Goal: Information Seeking & Learning: Find specific fact

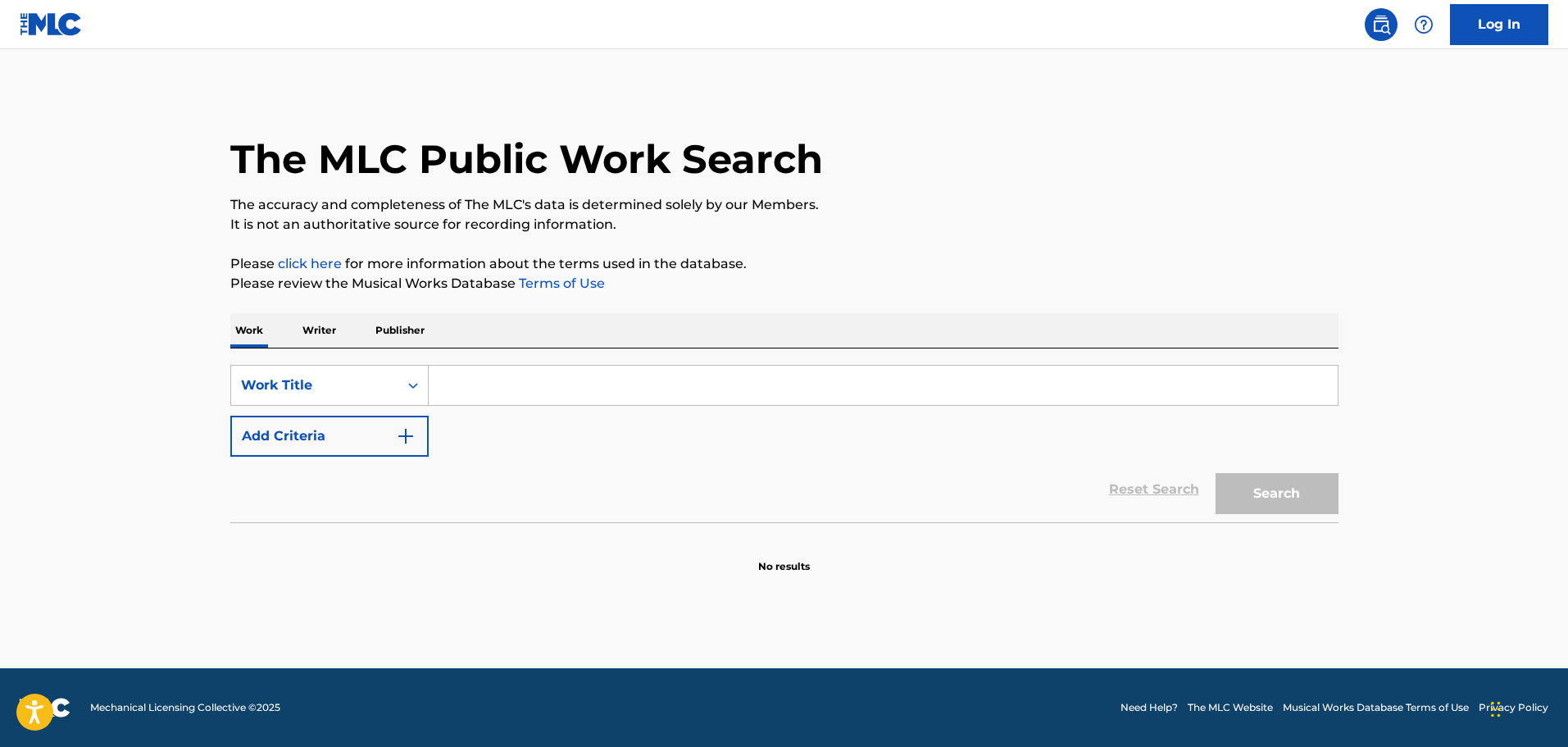
click at [548, 384] on input "Search Form" at bounding box center [884, 385] width 909 height 39
paste input "Killa - Cherish"
click at [1270, 489] on button "Search" at bounding box center [1278, 493] width 123 height 41
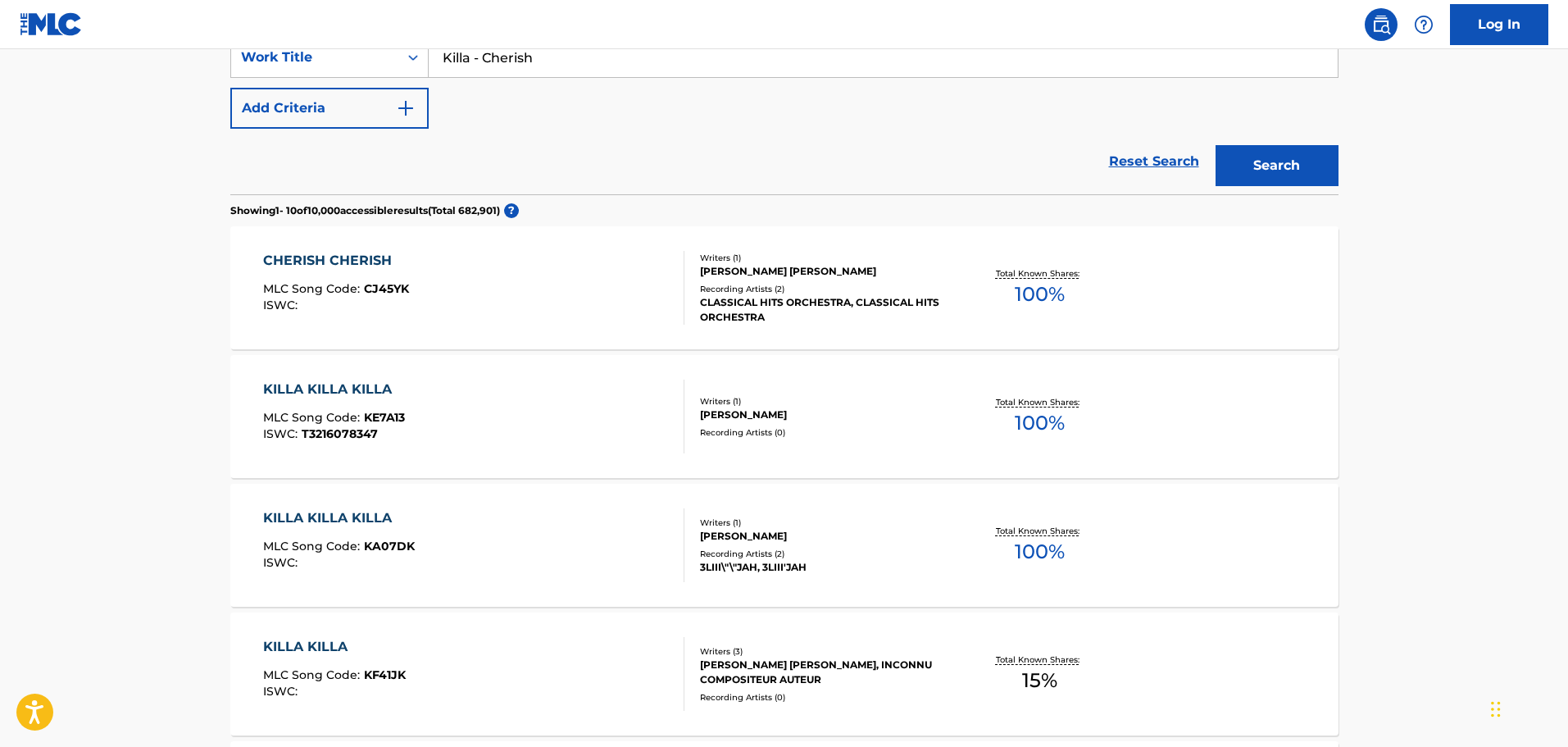
scroll to position [164, 0]
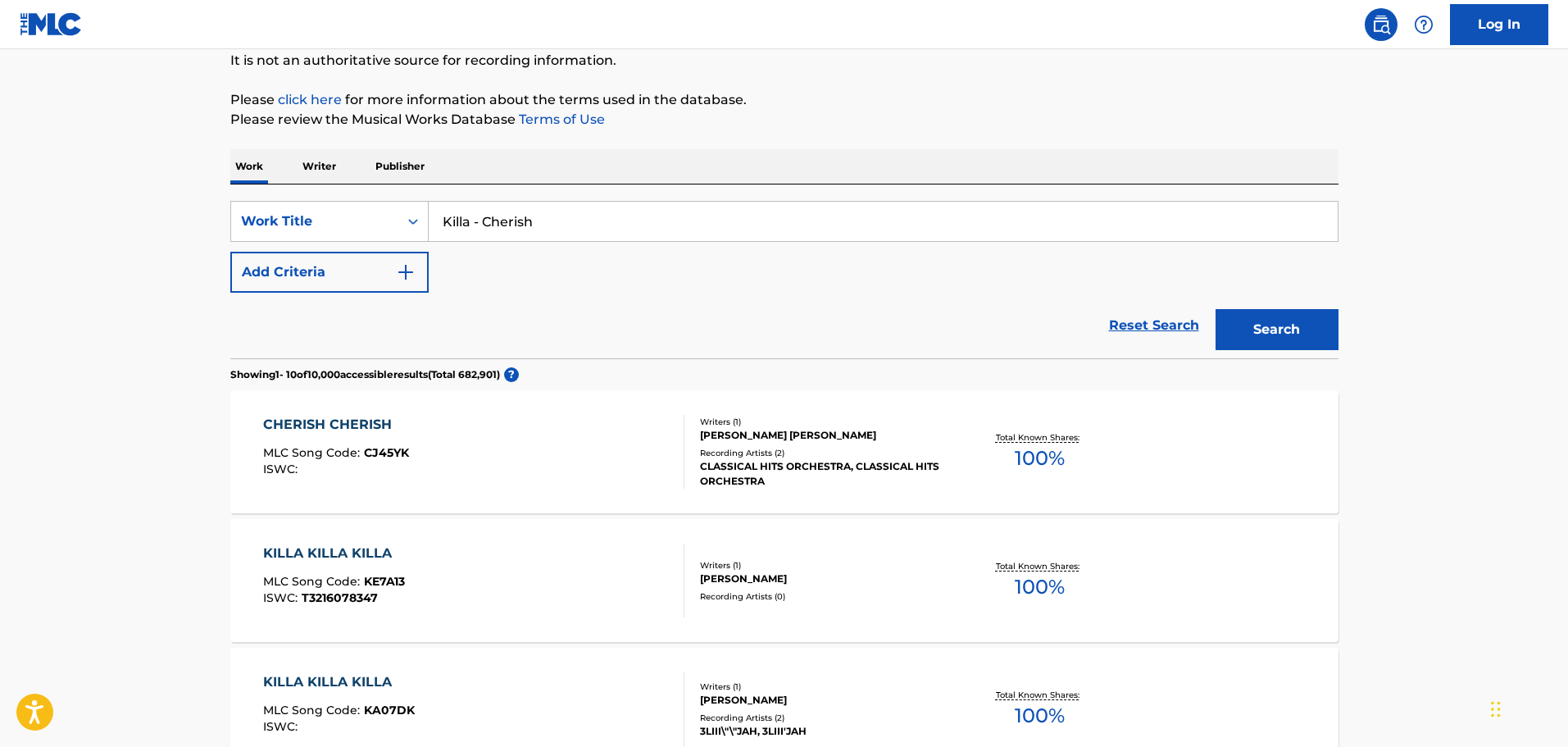
click at [483, 222] on input "Killa - Cherish" at bounding box center [884, 221] width 909 height 39
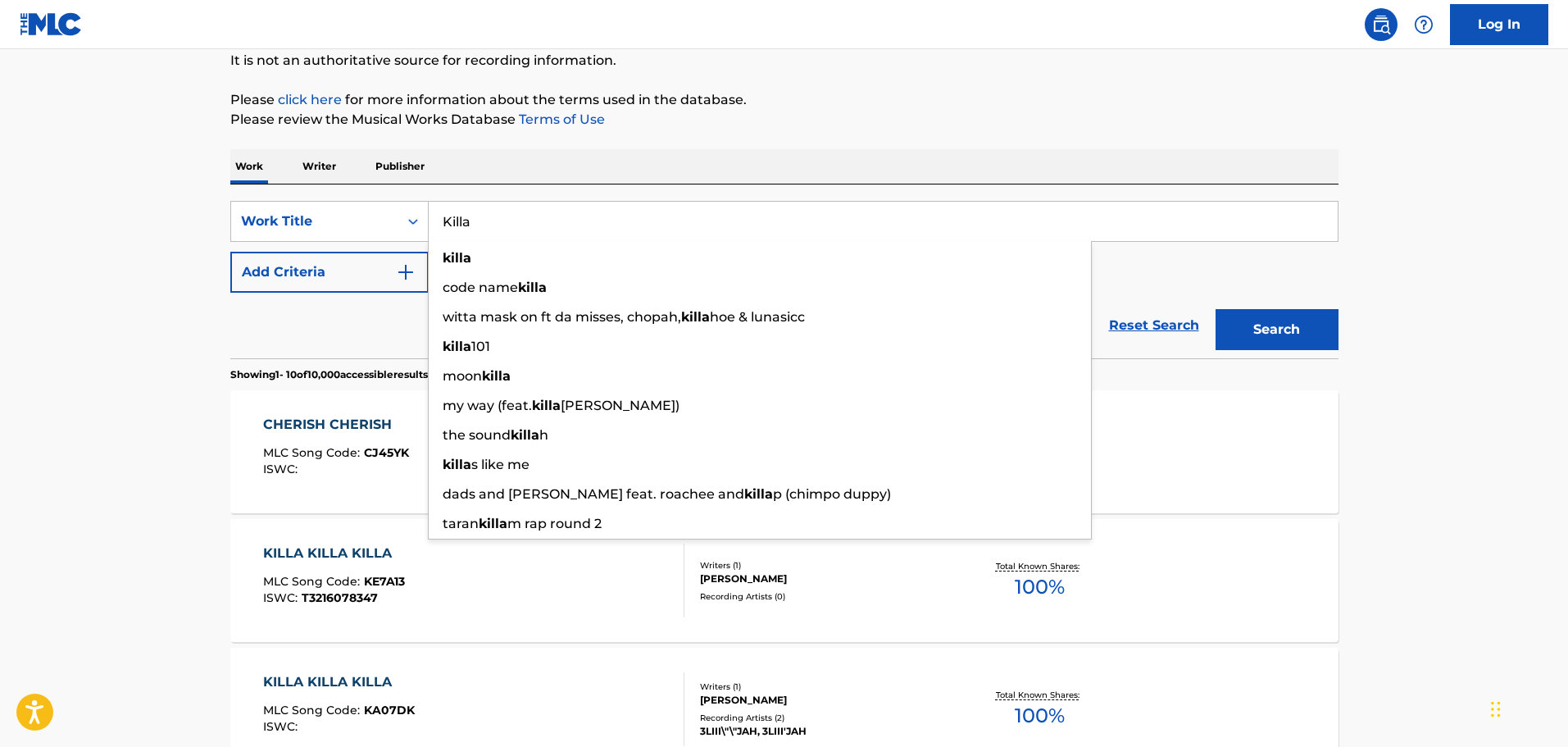
type input "Killa"
click at [375, 285] on button "Add Criteria" at bounding box center [329, 271] width 199 height 41
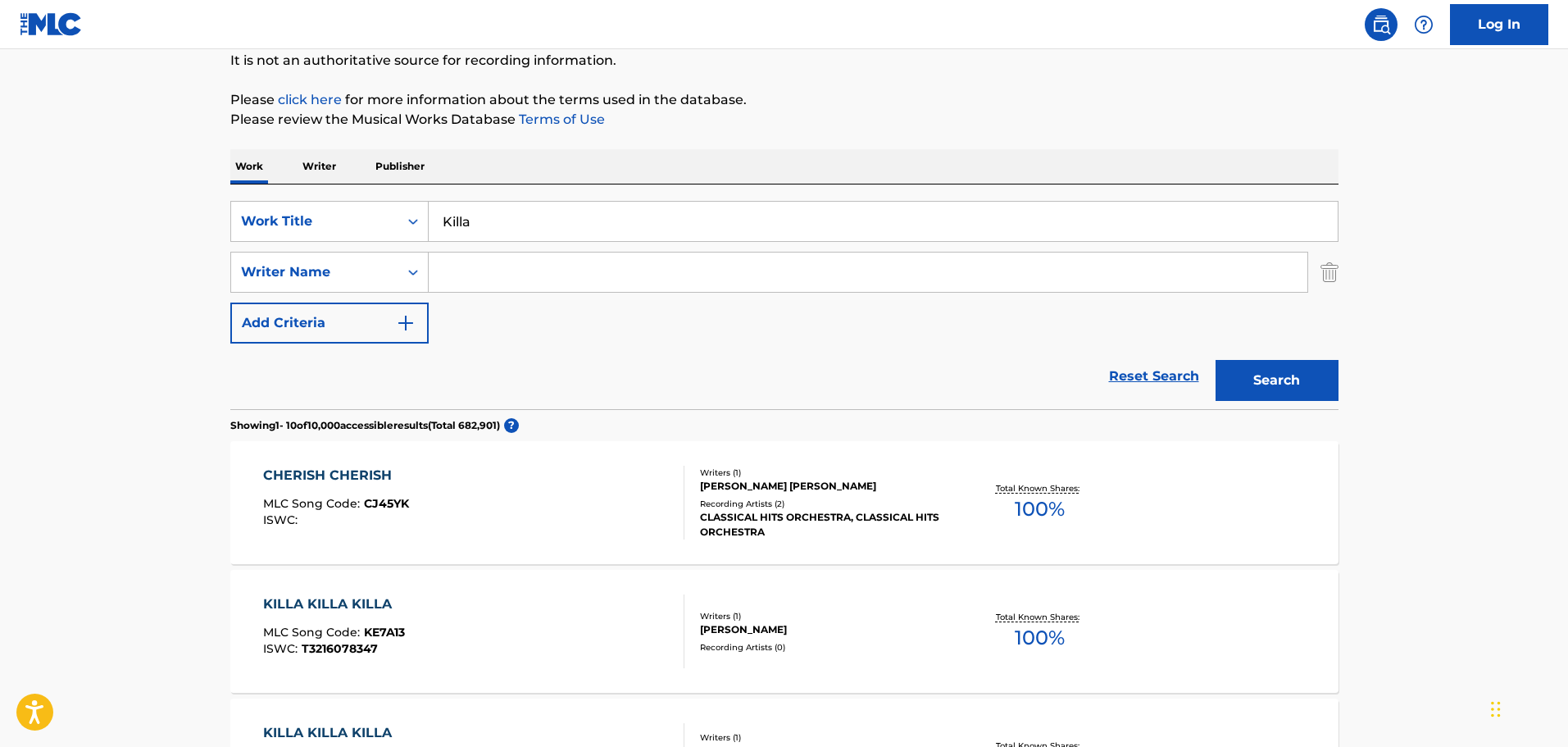
click at [491, 268] on input "Search Form" at bounding box center [868, 271] width 879 height 39
paste input "[PERSON_NAME]"
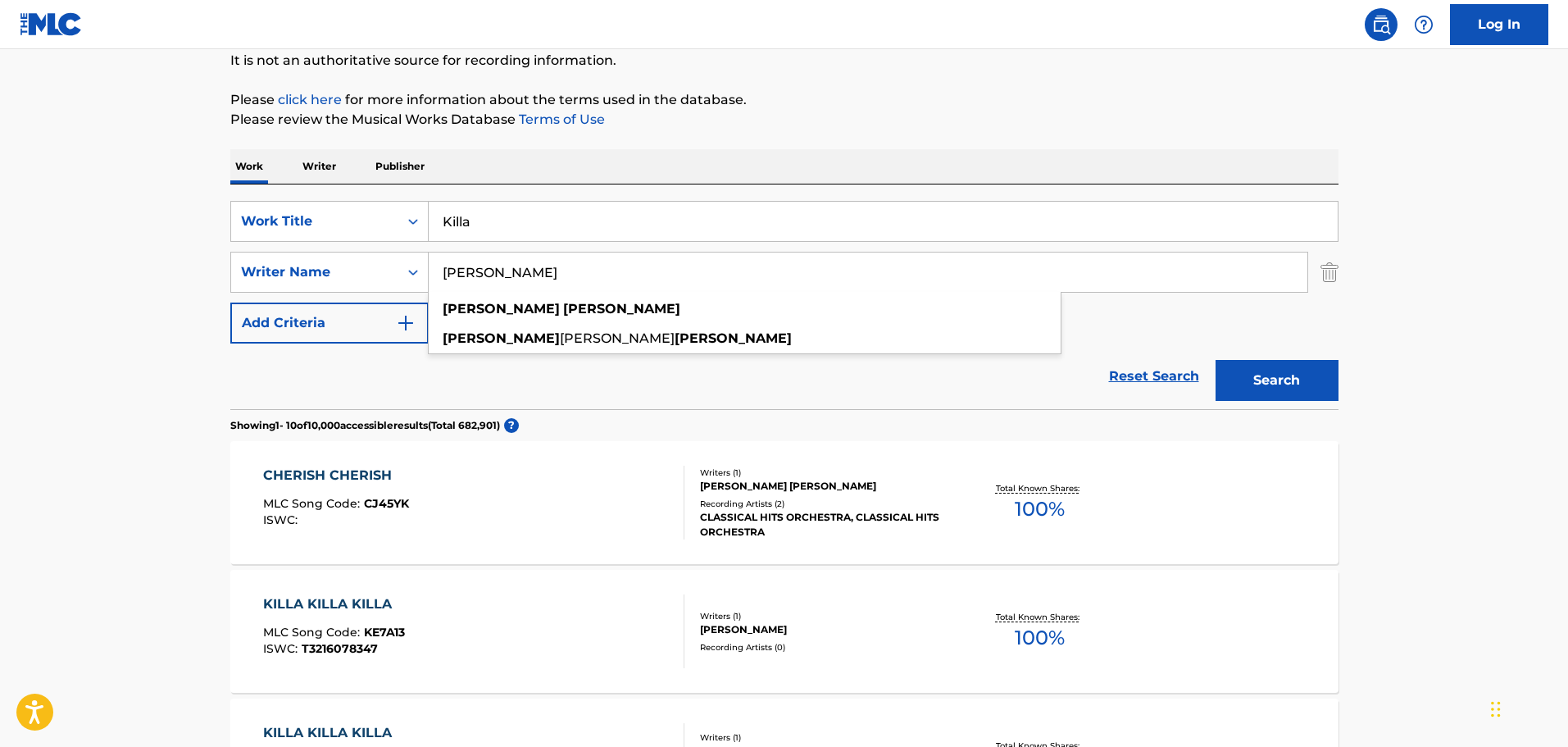
type input "[PERSON_NAME]"
click at [1272, 380] on button "Search" at bounding box center [1278, 380] width 123 height 41
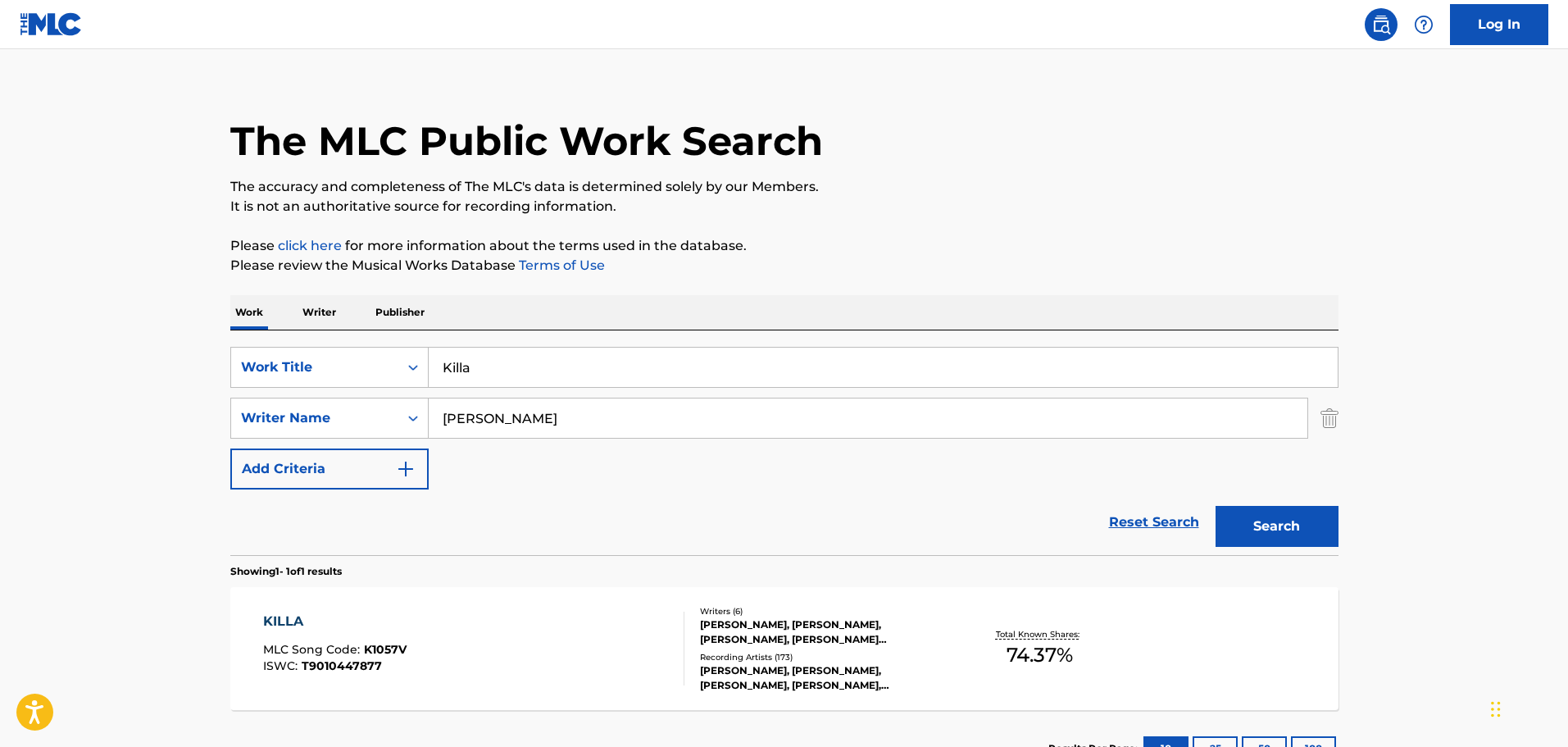
scroll to position [145, 0]
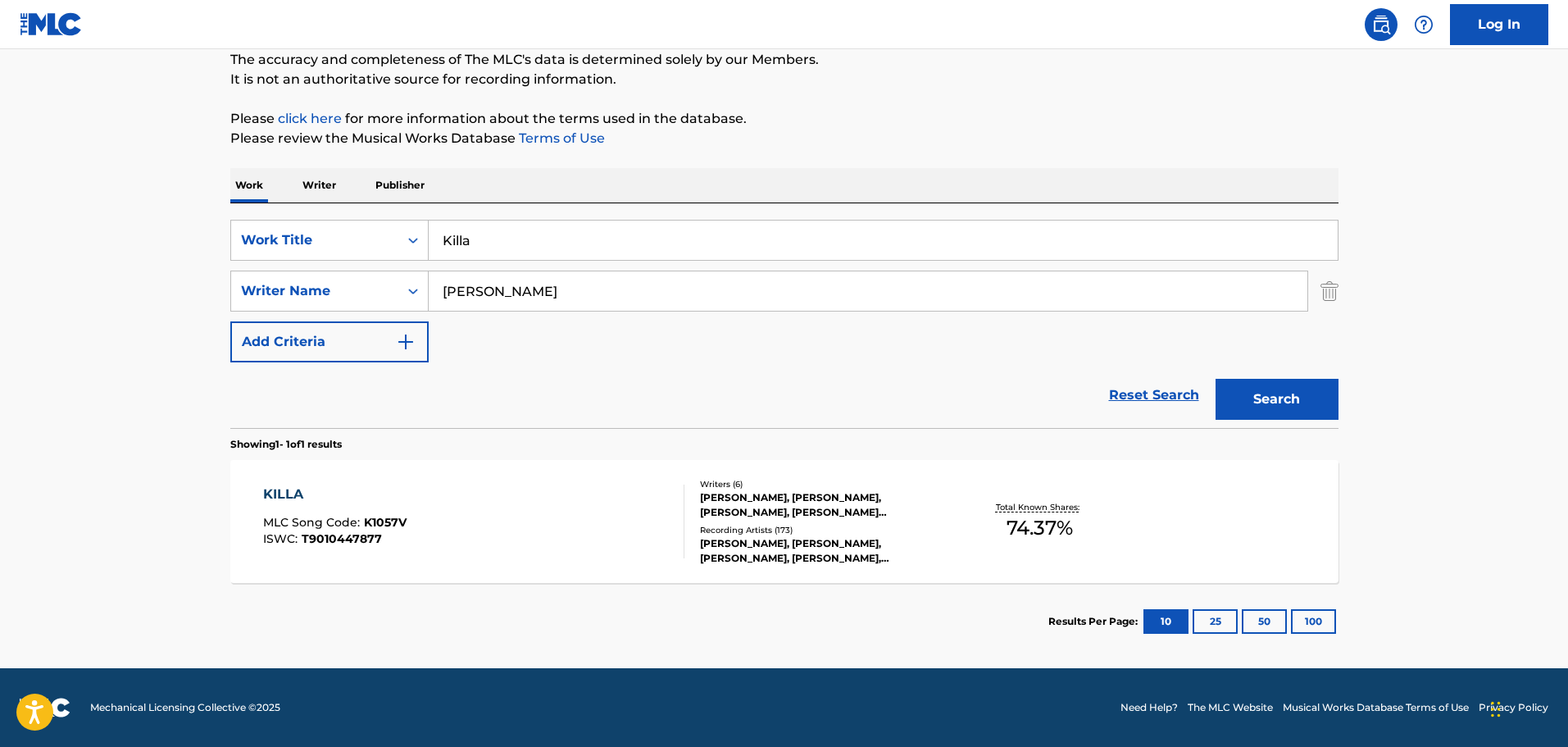
click at [811, 517] on div "[PERSON_NAME], [PERSON_NAME], [PERSON_NAME], [PERSON_NAME] [PERSON_NAME], [PERS…" at bounding box center [824, 505] width 248 height 30
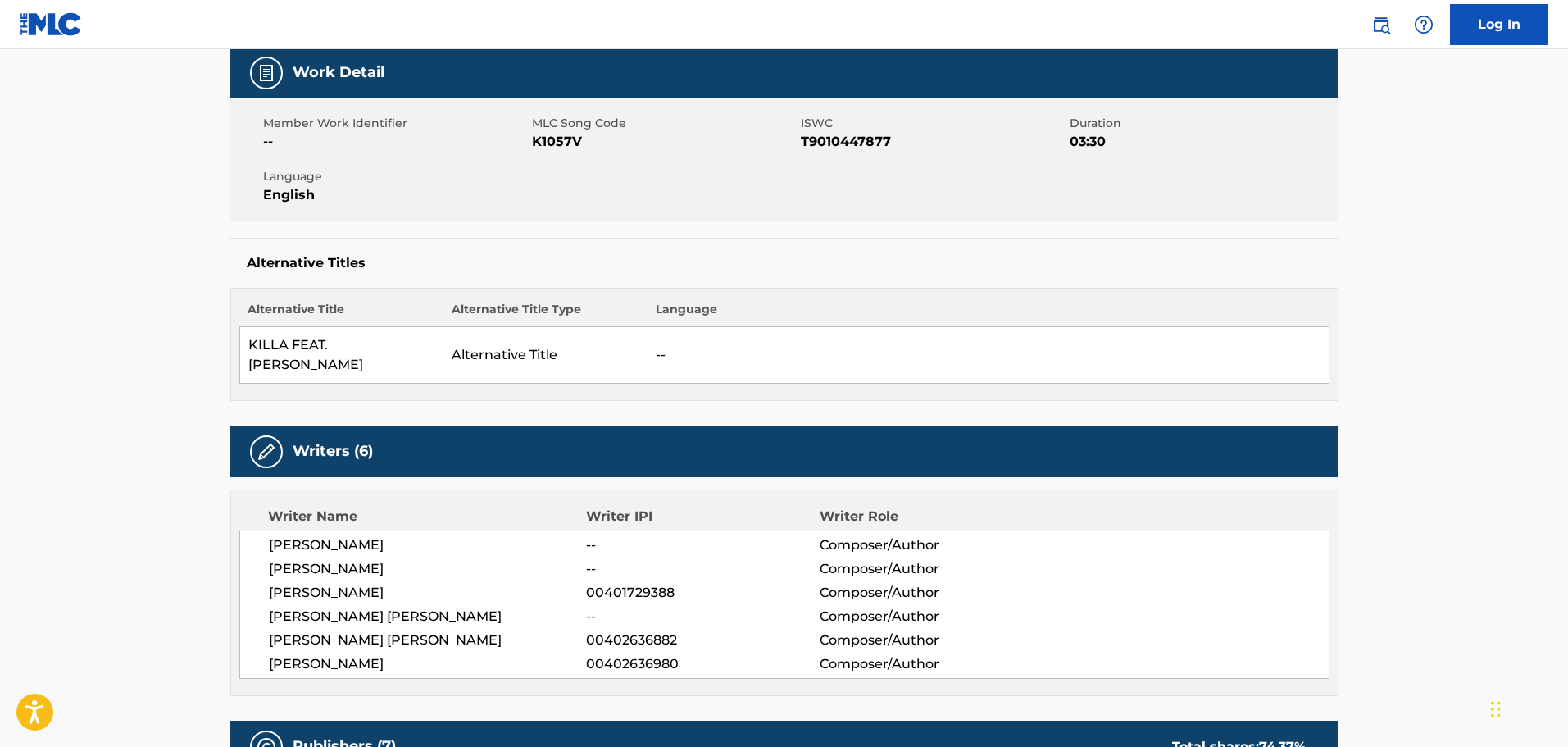
scroll to position [328, 0]
